Goal: Task Accomplishment & Management: Manage account settings

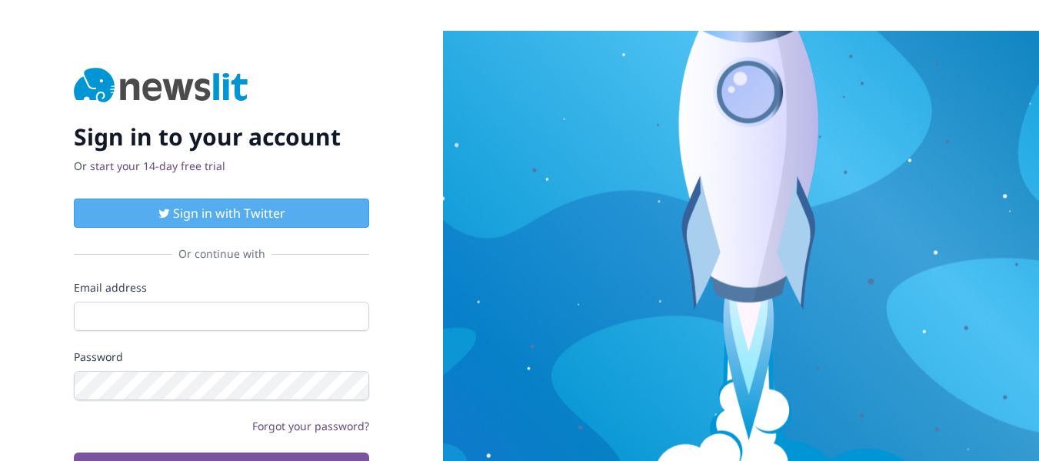
scroll to position [31, 0]
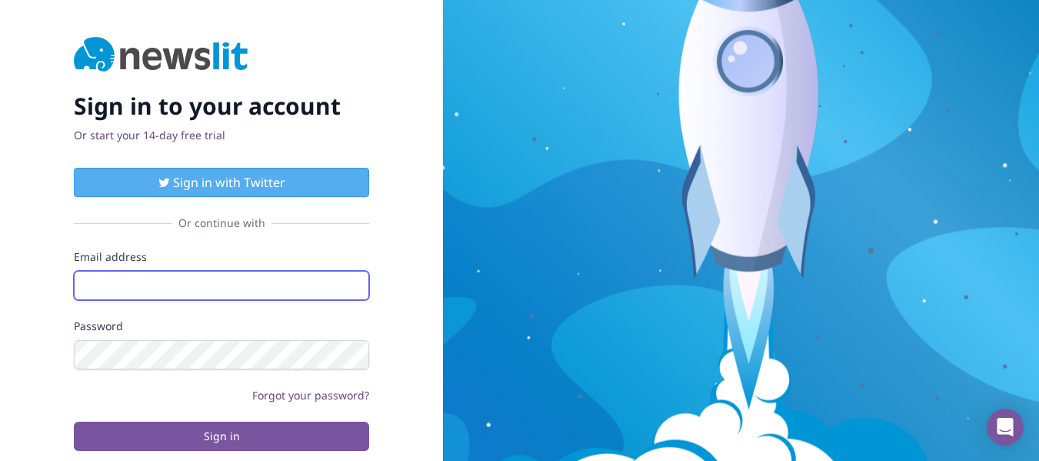
click at [228, 285] on input "Email address" at bounding box center [221, 285] width 295 height 29
type input "[EMAIL_ADDRESS][DOMAIN_NAME]"
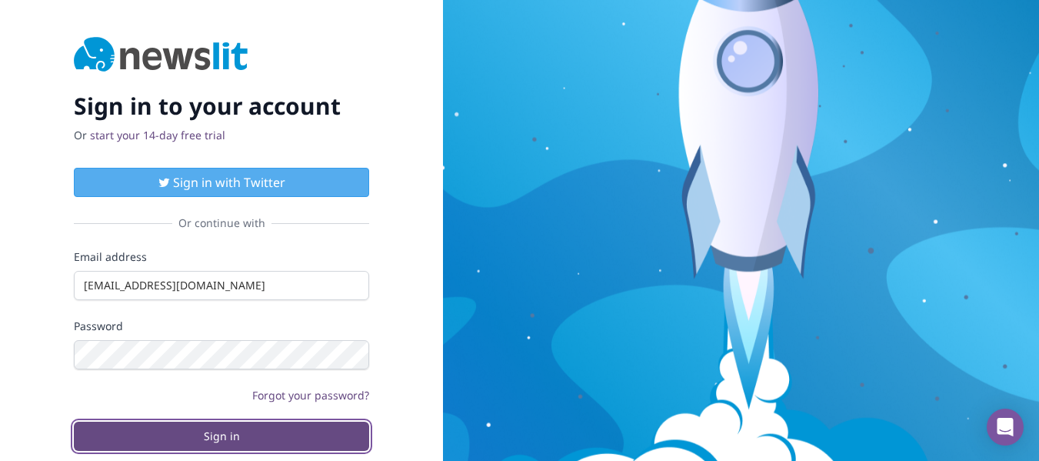
click at [221, 435] on button "Sign in" at bounding box center [221, 435] width 295 height 29
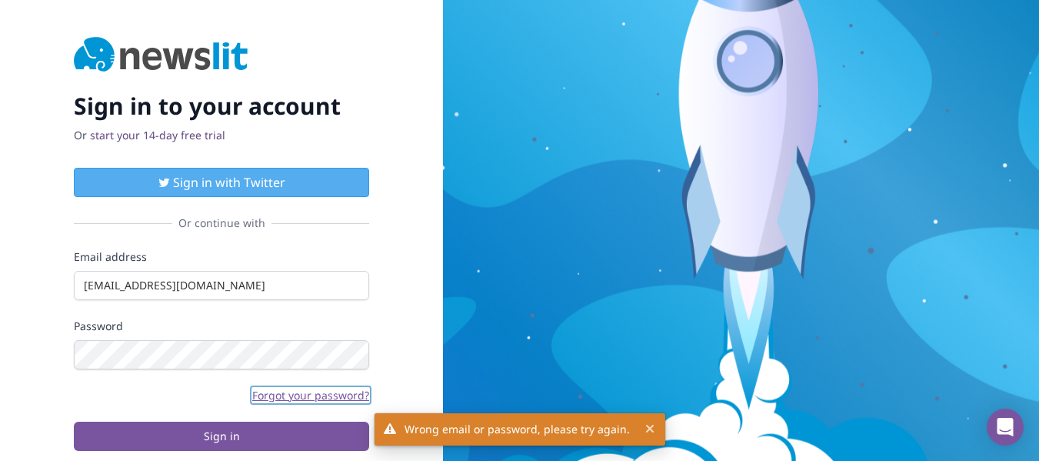
click at [333, 396] on link "Forgot your password?" at bounding box center [310, 395] width 117 height 15
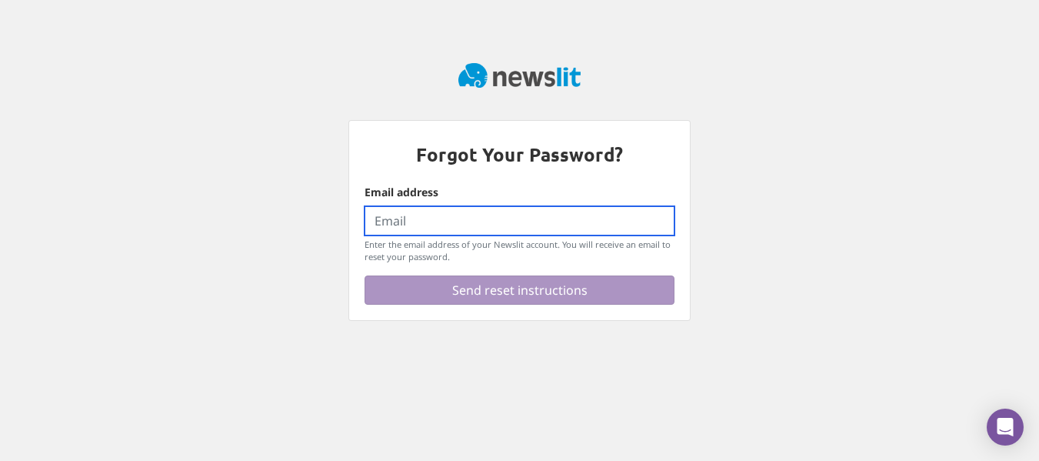
click at [485, 222] on input "Email address" at bounding box center [520, 220] width 310 height 29
type input "[EMAIL_ADDRESS][DOMAIN_NAME]"
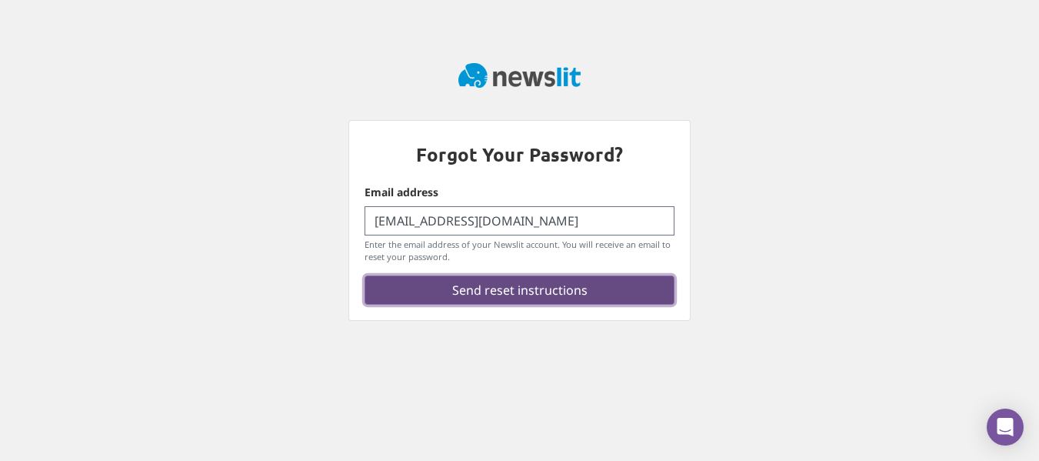
click at [508, 291] on button "Send reset instructions" at bounding box center [520, 289] width 310 height 29
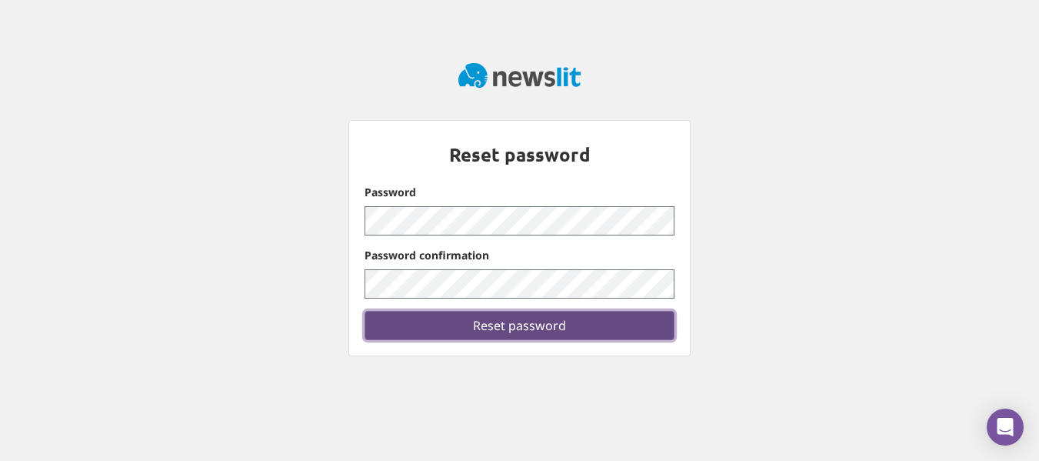
click at [496, 328] on button "Reset password" at bounding box center [520, 325] width 310 height 29
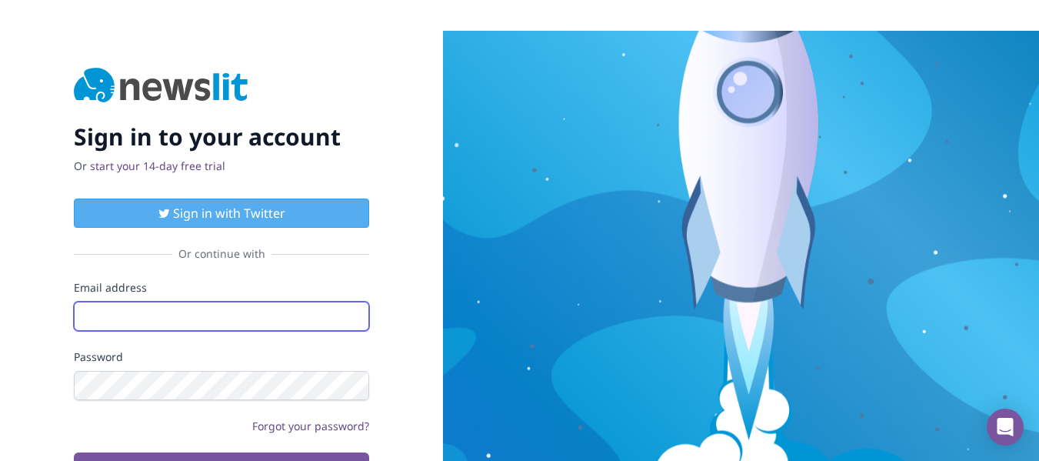
click at [151, 320] on input "Email address" at bounding box center [221, 315] width 295 height 29
type input "[EMAIL_ADDRESS][DOMAIN_NAME]"
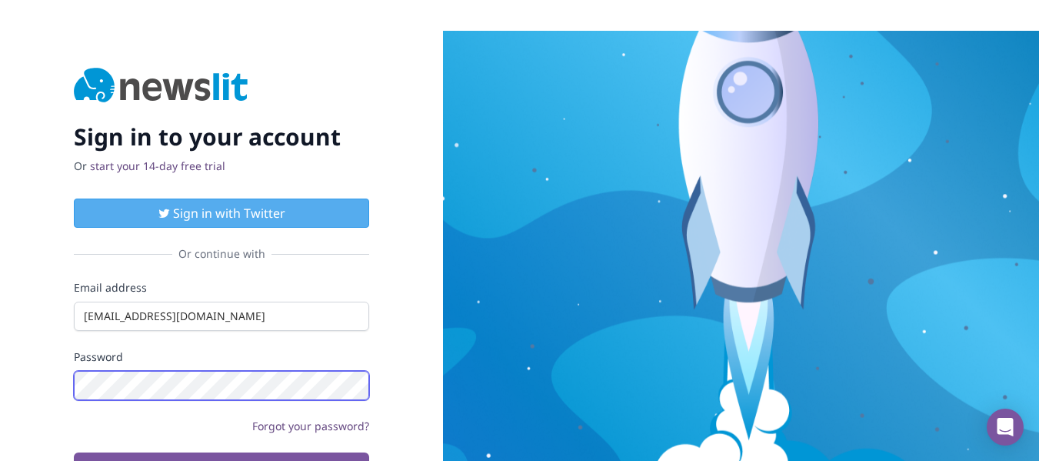
scroll to position [31, 0]
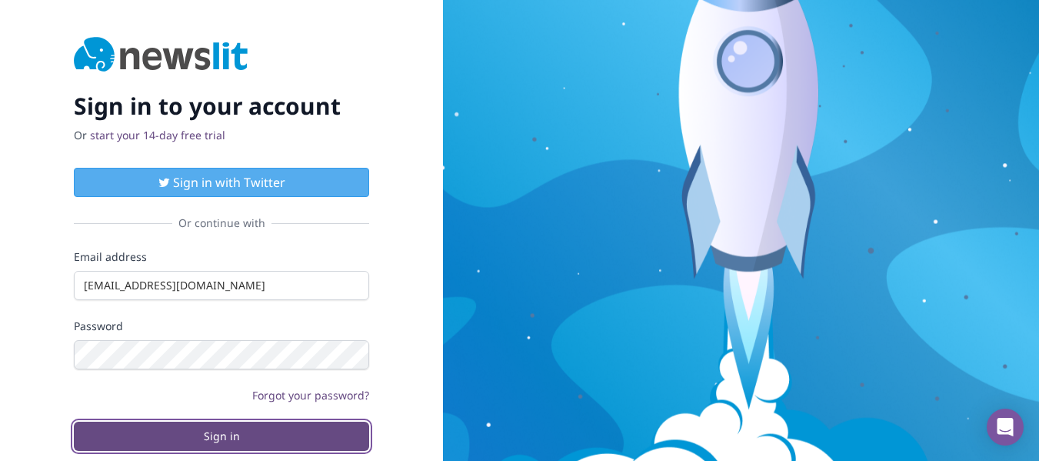
click at [178, 447] on button "Sign in" at bounding box center [221, 435] width 295 height 29
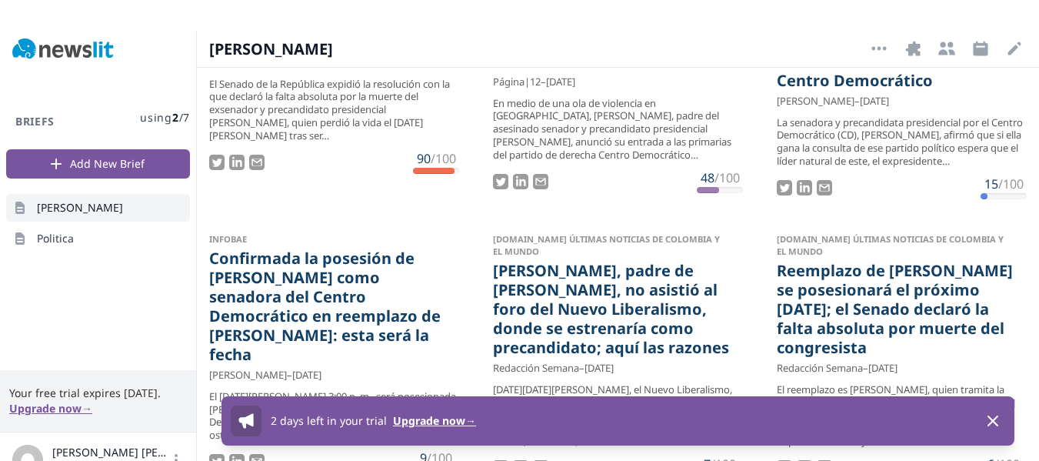
scroll to position [31, 0]
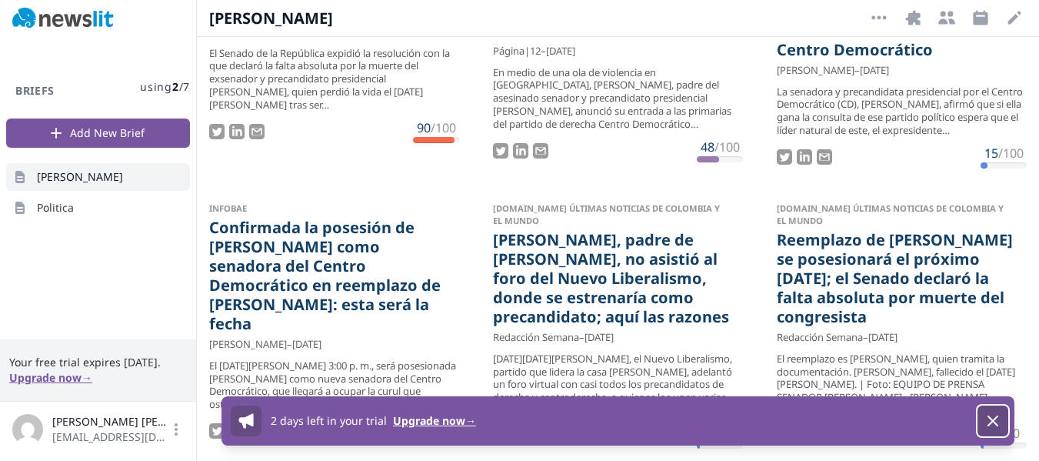
click at [996, 416] on icon "button" at bounding box center [993, 420] width 18 height 18
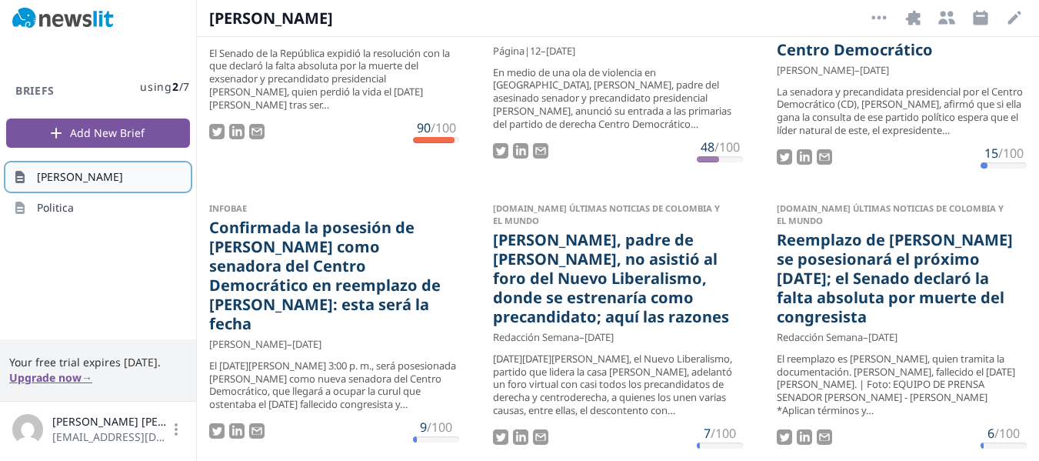
click at [111, 182] on span "[PERSON_NAME]" at bounding box center [80, 176] width 86 height 15
click at [52, 211] on span "Politica" at bounding box center [55, 207] width 37 height 15
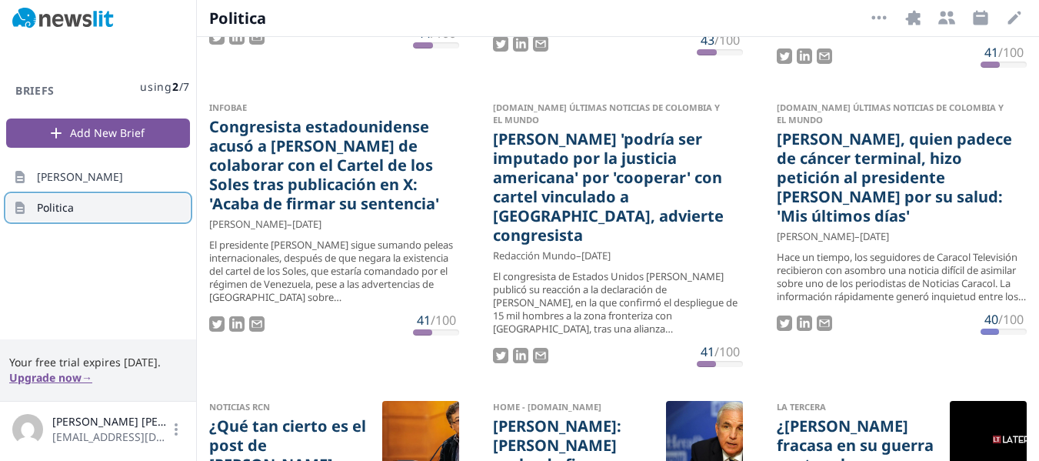
scroll to position [1470, 0]
